Goal: Unclear: Browse casually

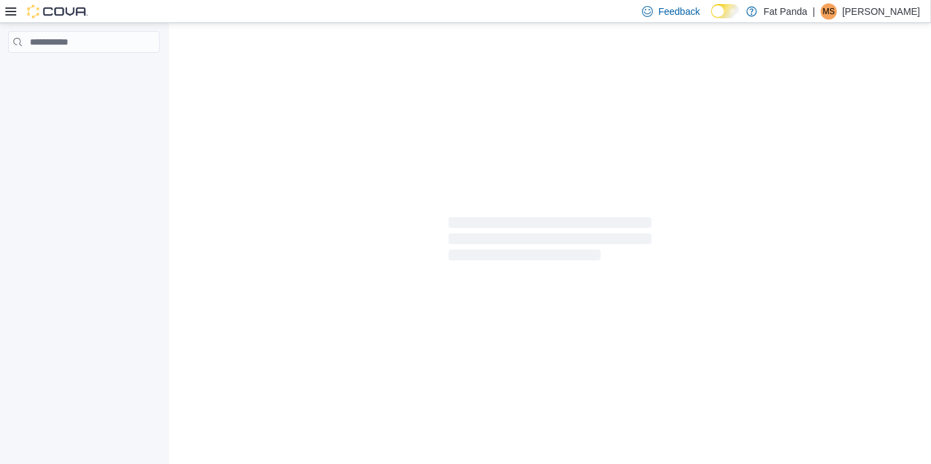
click at [897, 14] on p "[PERSON_NAME]" at bounding box center [881, 11] width 78 height 16
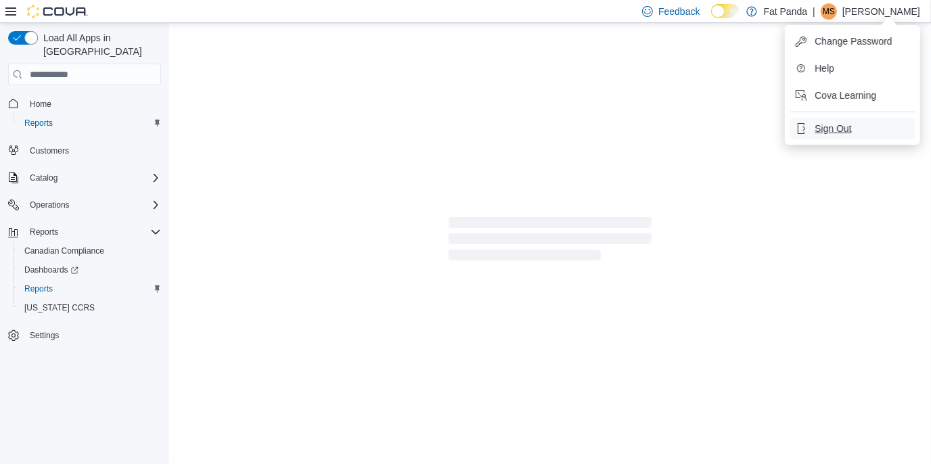
drag, startPoint x: 859, startPoint y: 127, endPoint x: 499, endPoint y: 0, distance: 381.7
click at [859, 127] on button "Sign Out" at bounding box center [852, 129] width 124 height 22
